Goal: Check status

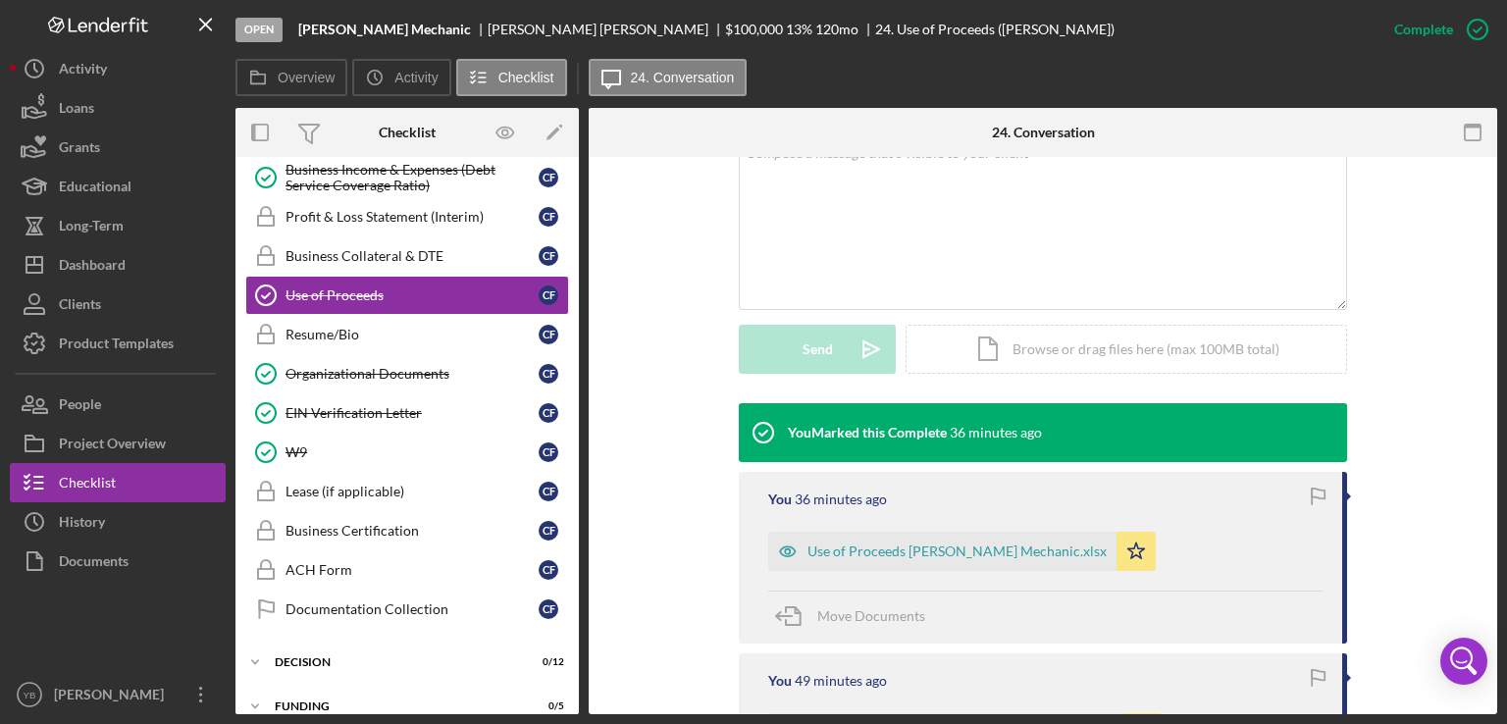
scroll to position [1060, 0]
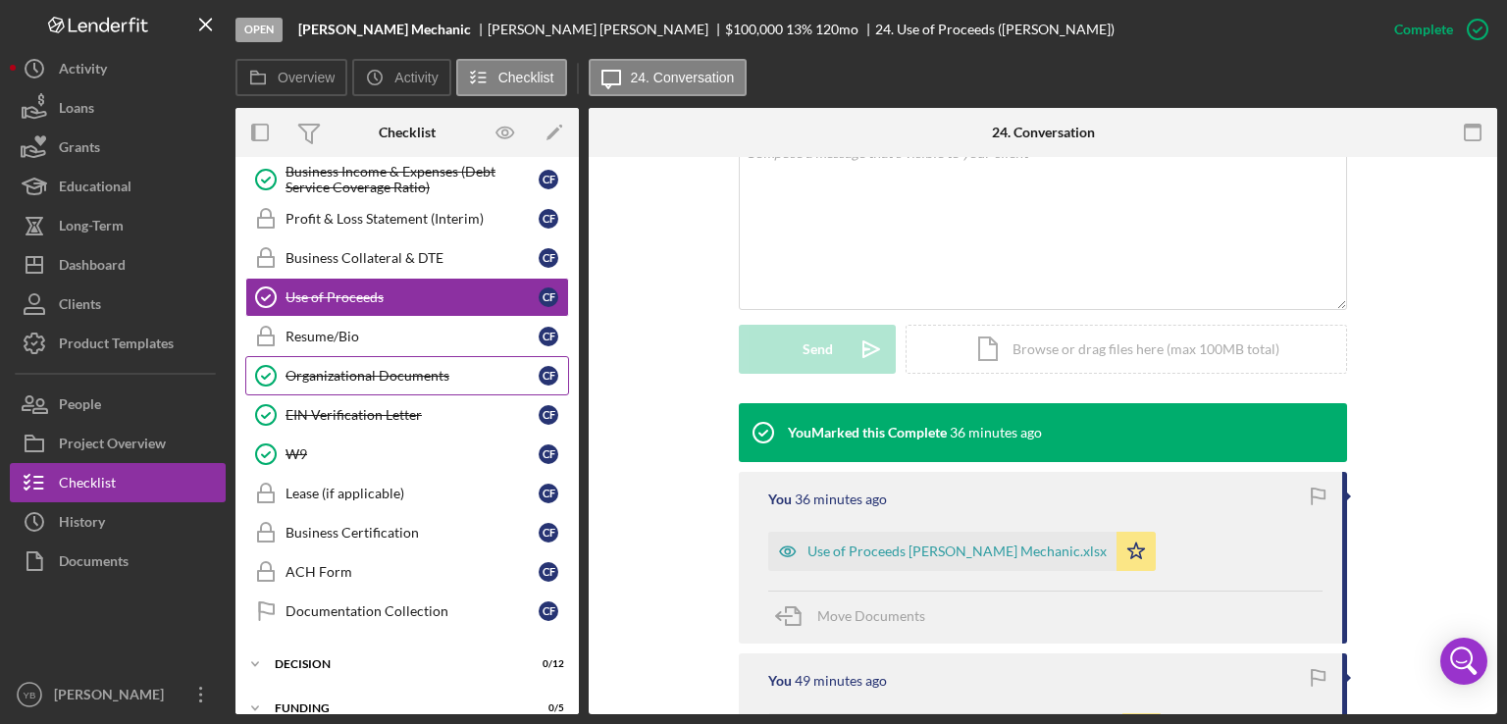
click at [373, 368] on div "Organizational Documents" at bounding box center [412, 376] width 253 height 16
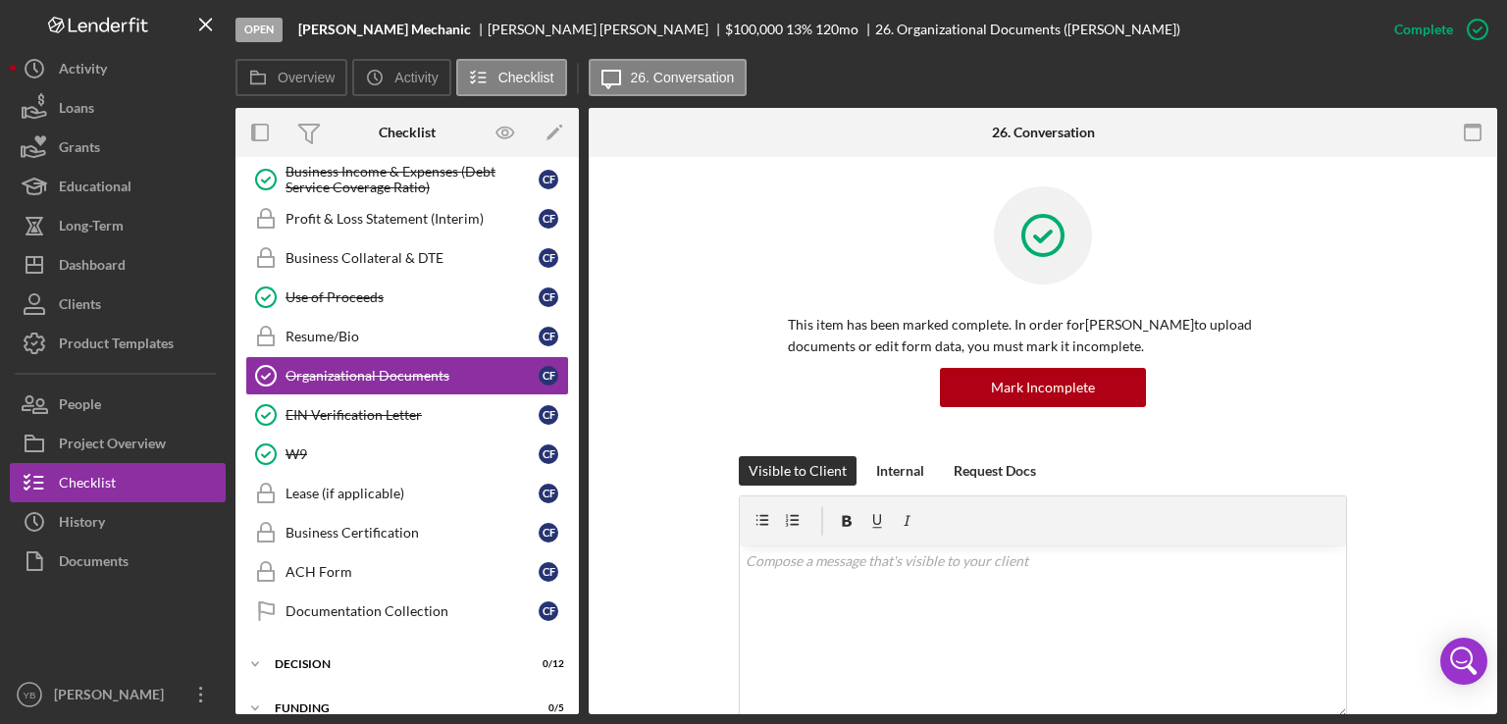
click at [1417, 504] on div "Visible to Client Internal Request Docs v Color teal Color pink Remove color Ad…" at bounding box center [1043, 633] width 850 height 355
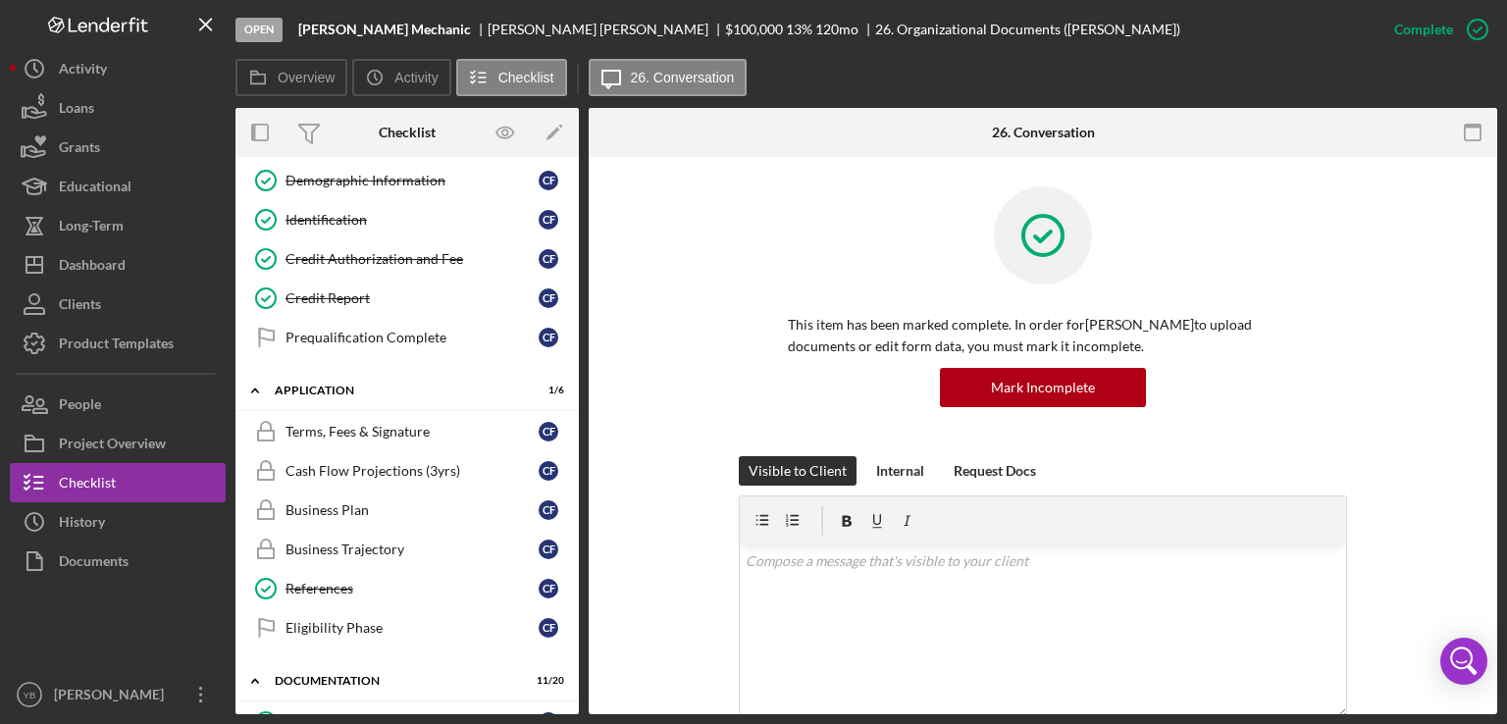
scroll to position [236, 0]
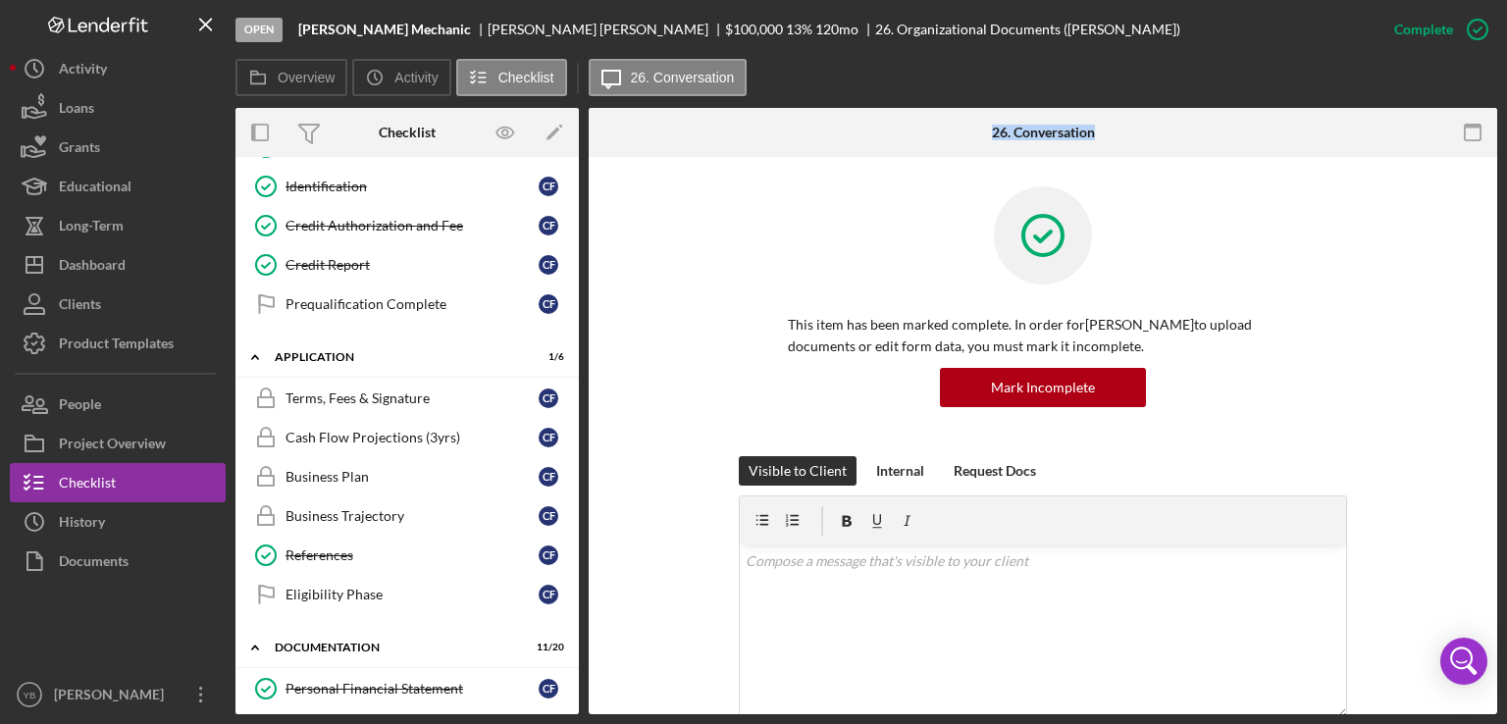
drag, startPoint x: 584, startPoint y: 293, endPoint x: 573, endPoint y: 275, distance: 21.5
click at [573, 275] on div "Overview Internal Workflow Stage Open Icon/Dropdown Arrow Archive (can unarchiv…" at bounding box center [866, 411] width 1262 height 606
drag, startPoint x: 573, startPoint y: 275, endPoint x: 576, endPoint y: 374, distance: 99.1
click at [576, 374] on div "Icon/Expander Inquiry 8 / 9 Welcome Welcome C F Personal Information Personal I…" at bounding box center [406, 435] width 343 height 557
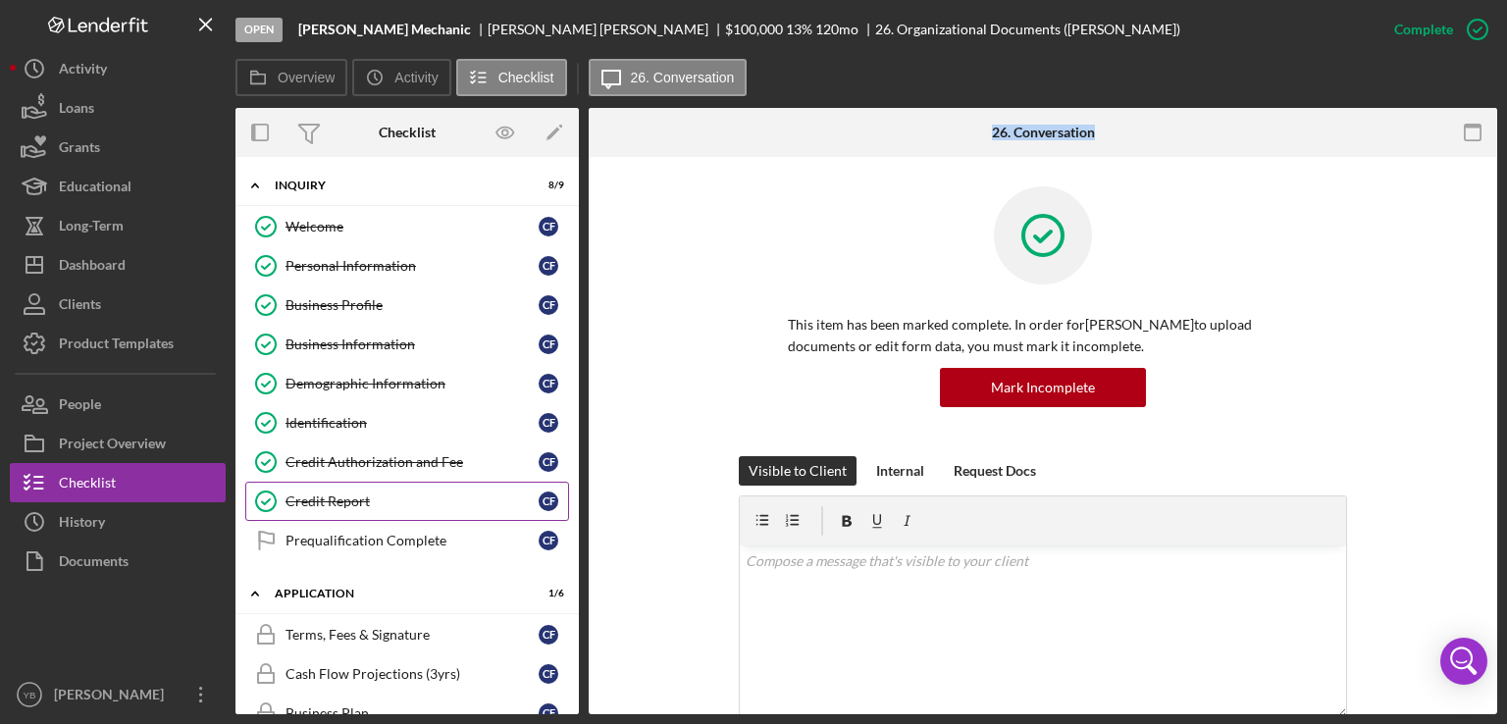
click at [340, 504] on div "Credit Report" at bounding box center [412, 502] width 253 height 16
